Goal: Information Seeking & Learning: Learn about a topic

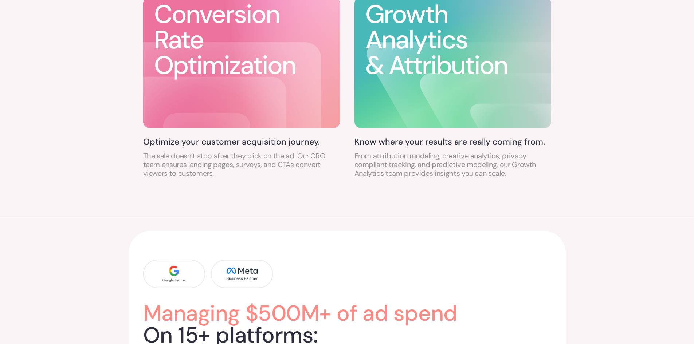
scroll to position [802, 0]
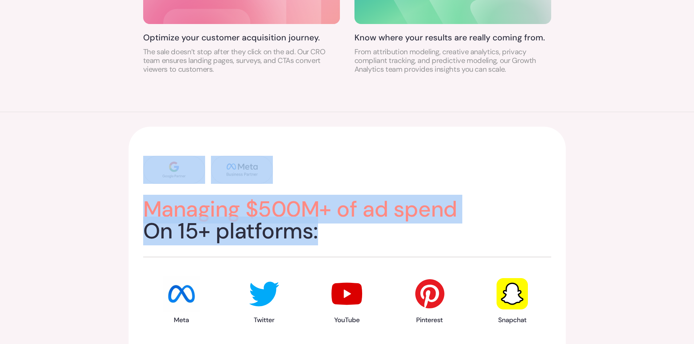
drag, startPoint x: 141, startPoint y: 113, endPoint x: 549, endPoint y: 240, distance: 427.4
click at [548, 239] on div "Managing $500M+ of ad spend On 15+ platforms:" at bounding box center [347, 272] width 694 height 321
click at [549, 240] on h2 "Managing $500M+ of ad spend On 15+ platforms:" at bounding box center [347, 221] width 408 height 44
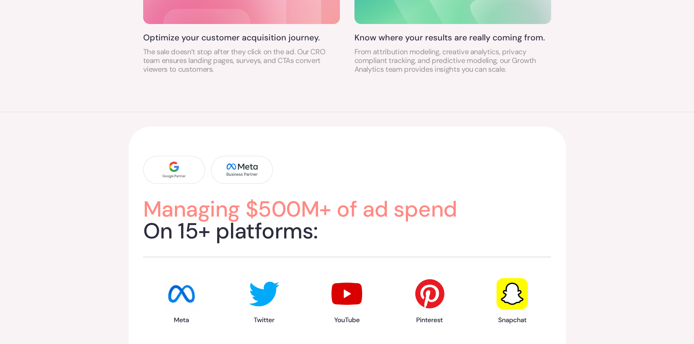
scroll to position [911, 0]
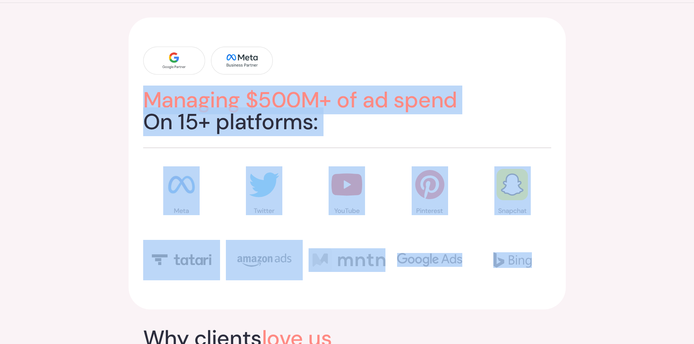
drag, startPoint x: 219, startPoint y: 125, endPoint x: 573, endPoint y: 250, distance: 375.7
click at [572, 249] on div "Managing $500M+ of ad spend On 15+ platforms:" at bounding box center [347, 163] width 694 height 321
click at [573, 250] on div "Managing $500M+ of ad spend On 15+ platforms:" at bounding box center [347, 163] width 694 height 321
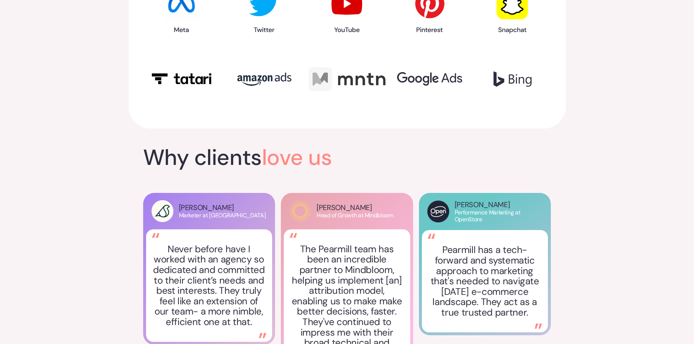
scroll to position [1093, 0]
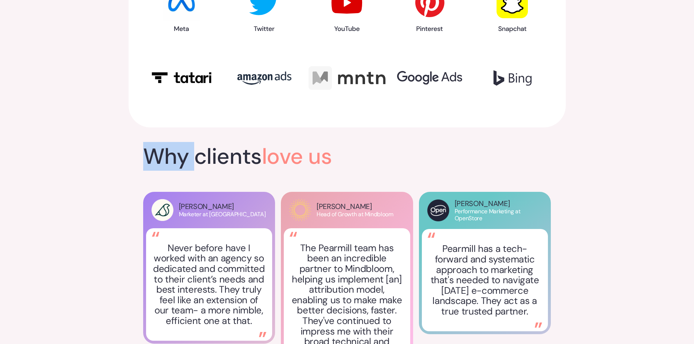
drag, startPoint x: 194, startPoint y: 149, endPoint x: 372, endPoint y: 162, distance: 178.7
click at [324, 159] on div "Why clients love us Vanessa Stark Marketer at Sonder Never before have I worked…" at bounding box center [347, 264] width 694 height 245
click at [381, 163] on h2 "Why clients love us" at bounding box center [347, 157] width 408 height 22
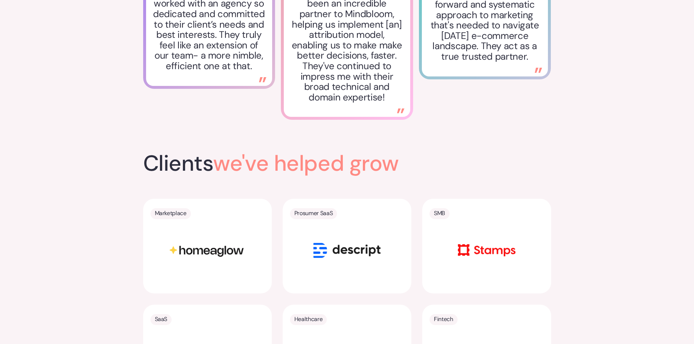
scroll to position [1385, 0]
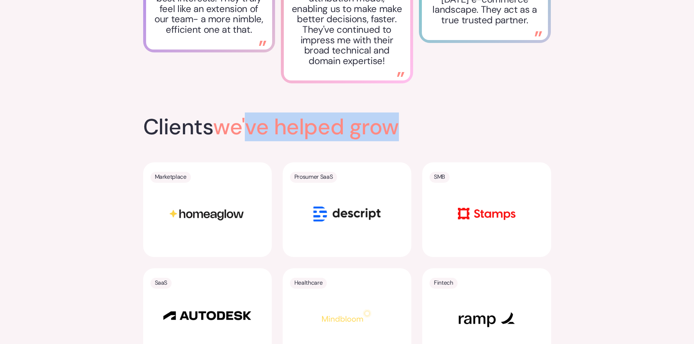
drag, startPoint x: 268, startPoint y: 129, endPoint x: 438, endPoint y: 130, distance: 170.2
click at [422, 130] on div "Clients we've helped grow Marketplace Prosumer SaaS SMB SaaS Healthcare Fintech…" at bounding box center [347, 292] width 408 height 353
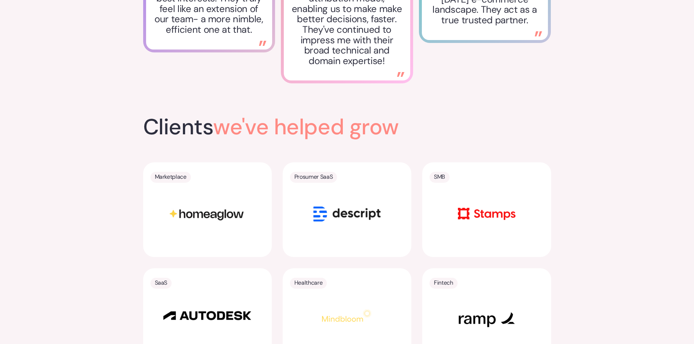
click at [444, 130] on div "Clients we've helped grow Marketplace Prosumer SaaS SMB SaaS Healthcare Fintech…" at bounding box center [347, 292] width 408 height 353
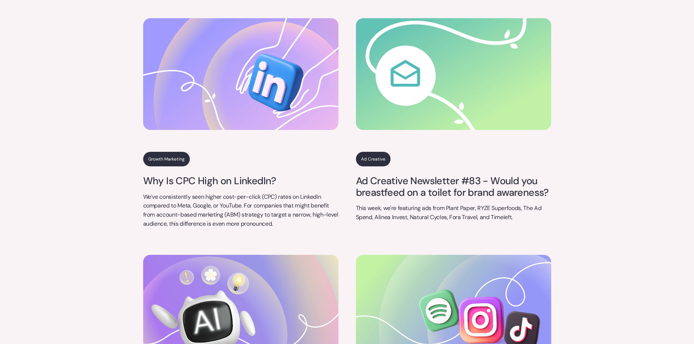
scroll to position [2587, 0]
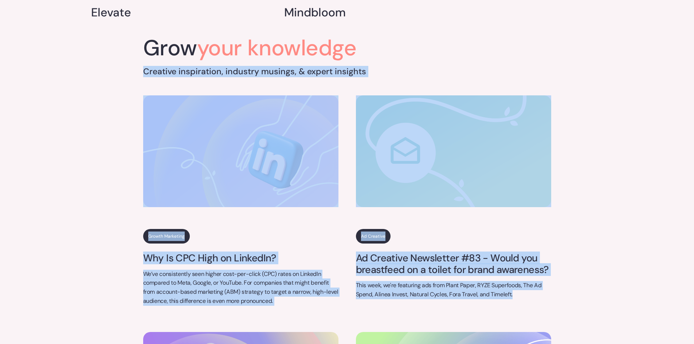
drag, startPoint x: 589, startPoint y: 286, endPoint x: 123, endPoint y: 51, distance: 521.3
click at [123, 51] on div "Grow your knowledge Creative inspiration, industry musings, & expert insights G…" at bounding box center [347, 316] width 694 height 584
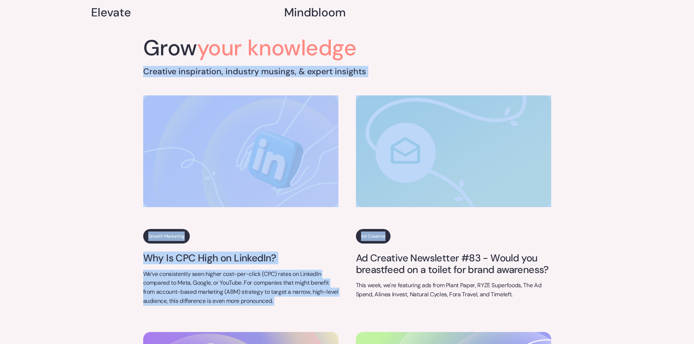
drag, startPoint x: 119, startPoint y: 49, endPoint x: 499, endPoint y: 246, distance: 428.5
click at [499, 246] on div "Grow your knowledge Creative inspiration, industry musings, & expert insights G…" at bounding box center [347, 316] width 694 height 584
click at [499, 253] on link "Ad Creative Newsletter #83 - Would you breastfeed on a toilet for brand awarene…" at bounding box center [453, 264] width 195 height 23
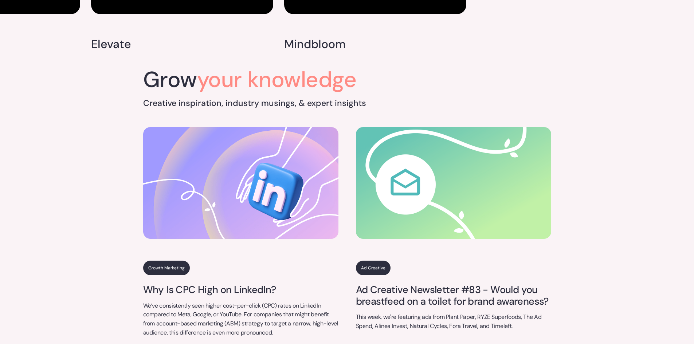
scroll to position [2483, 0]
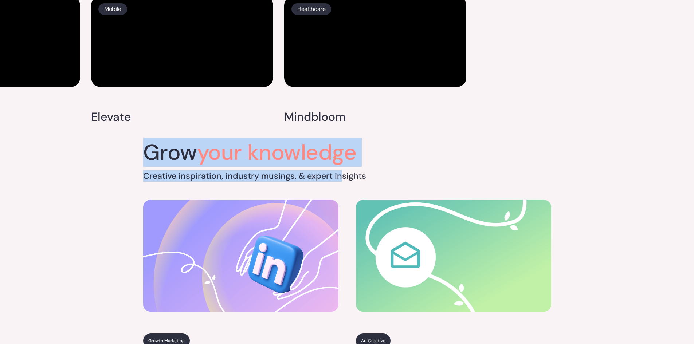
drag, startPoint x: 143, startPoint y: 82, endPoint x: 345, endPoint y: 109, distance: 204.0
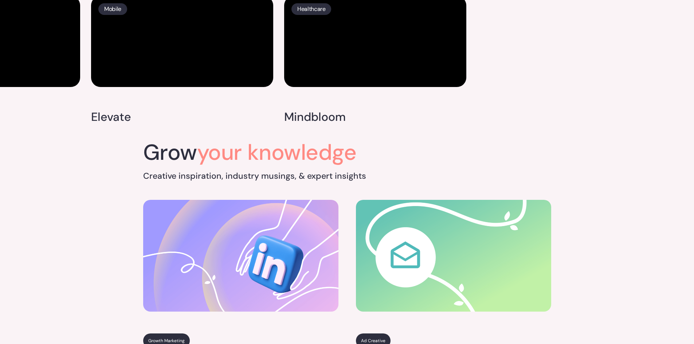
click at [349, 171] on h5 "Creative inspiration, industry musings, & expert insights" at bounding box center [347, 176] width 408 height 11
